Goal: Find specific page/section: Find specific page/section

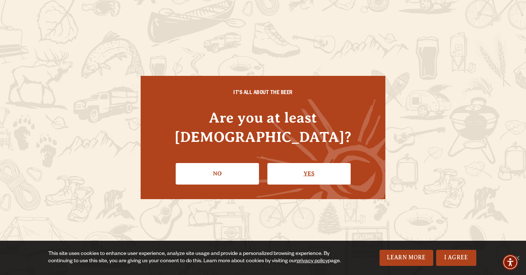
click at [299, 168] on link "Yes" at bounding box center [308, 173] width 83 height 21
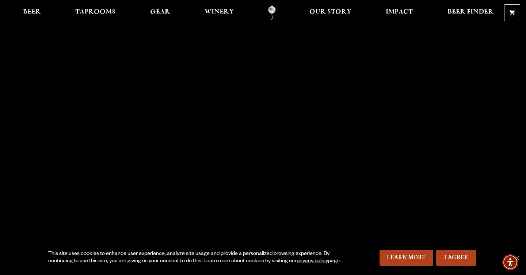
scroll to position [2, 0]
click at [95, 9] on span "Taprooms" at bounding box center [95, 12] width 40 height 6
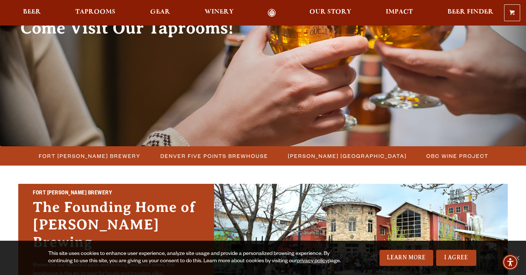
scroll to position [97, 0]
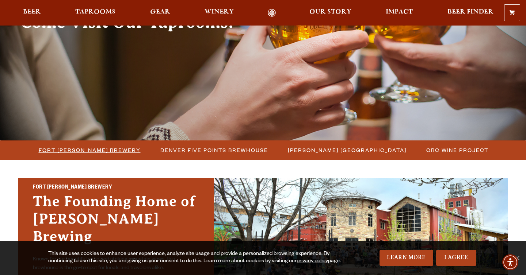
click at [107, 152] on span "Fort [PERSON_NAME] Brewery" at bounding box center [90, 150] width 102 height 11
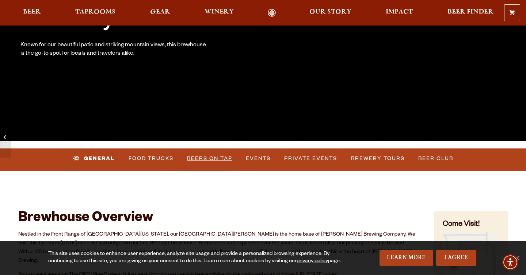
scroll to position [157, 0]
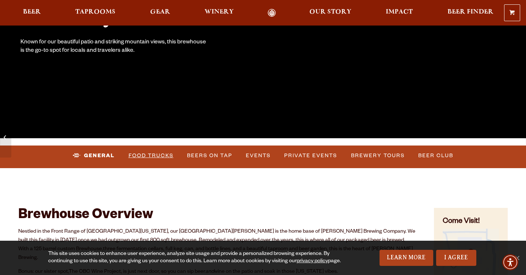
click at [159, 154] on link "Food Trucks" at bounding box center [151, 156] width 51 height 17
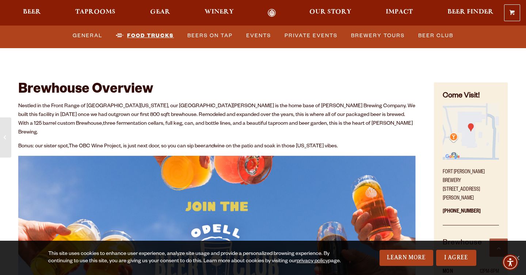
scroll to position [0, 0]
